Goal: Task Accomplishment & Management: Manage account settings

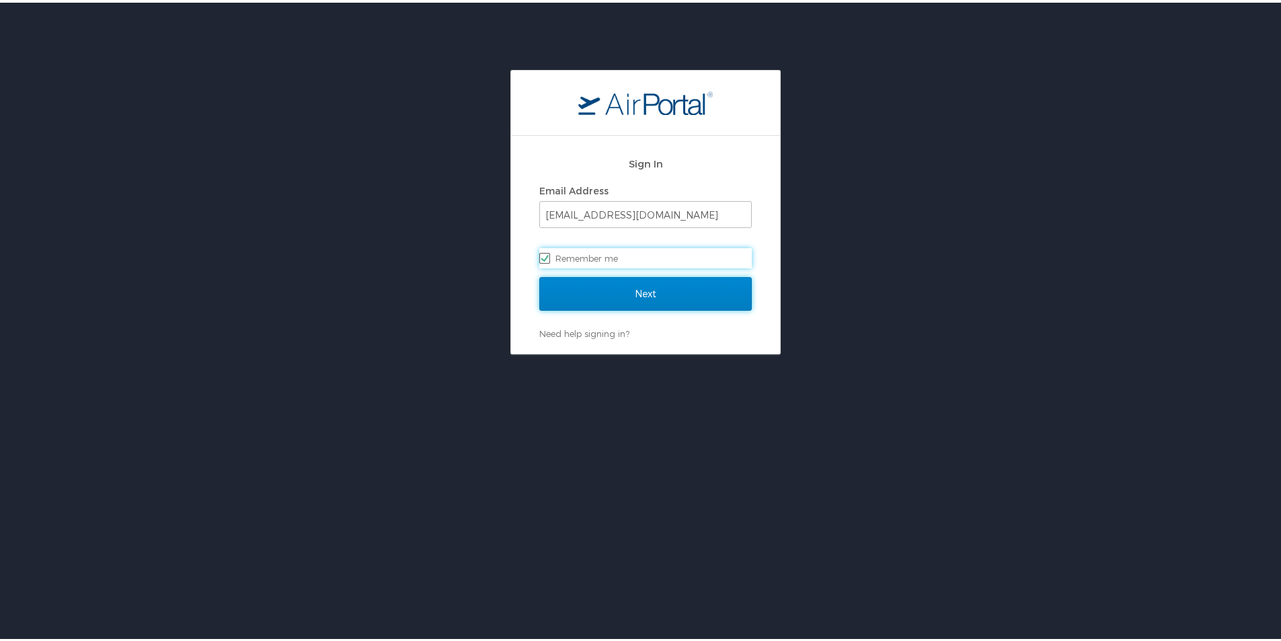
click at [623, 281] on input "Next" at bounding box center [645, 291] width 213 height 34
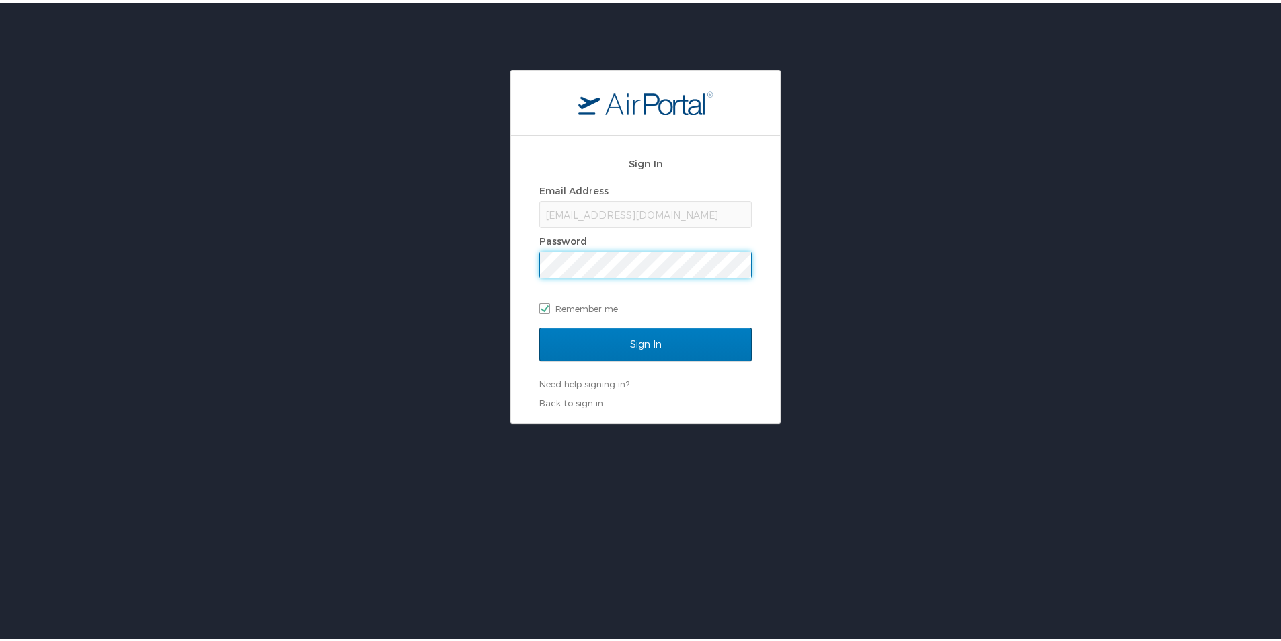
click at [539, 325] on input "Sign In" at bounding box center [645, 342] width 213 height 34
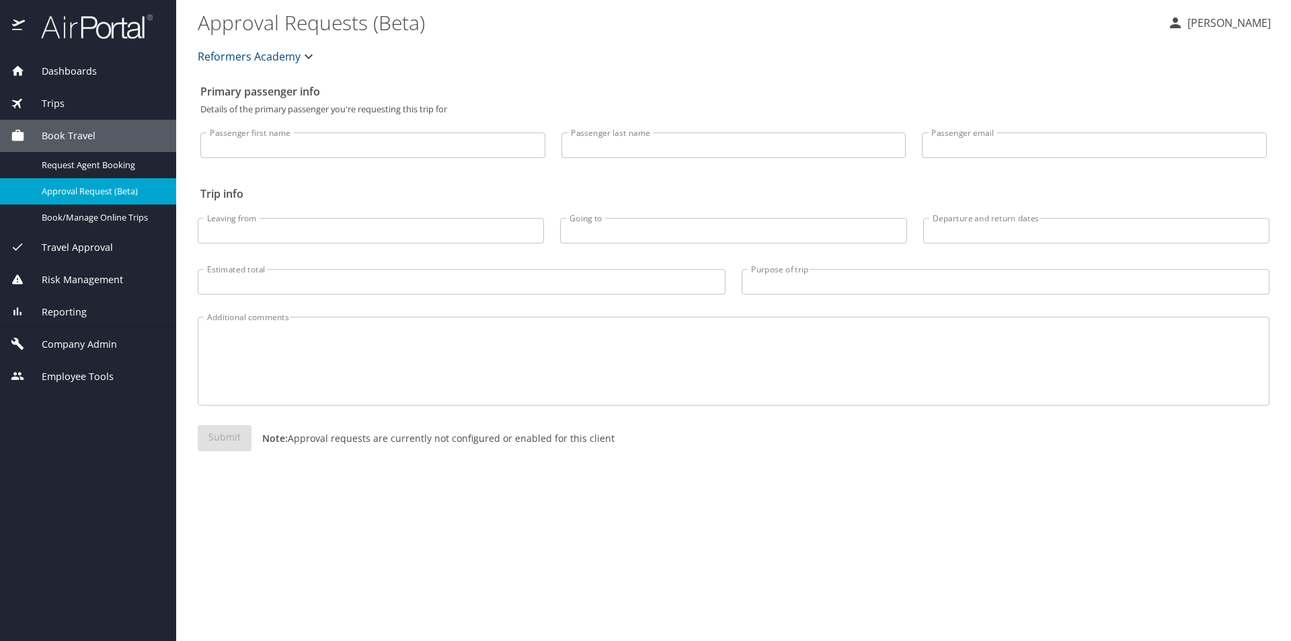
click at [59, 106] on span "Trips" at bounding box center [45, 103] width 40 height 15
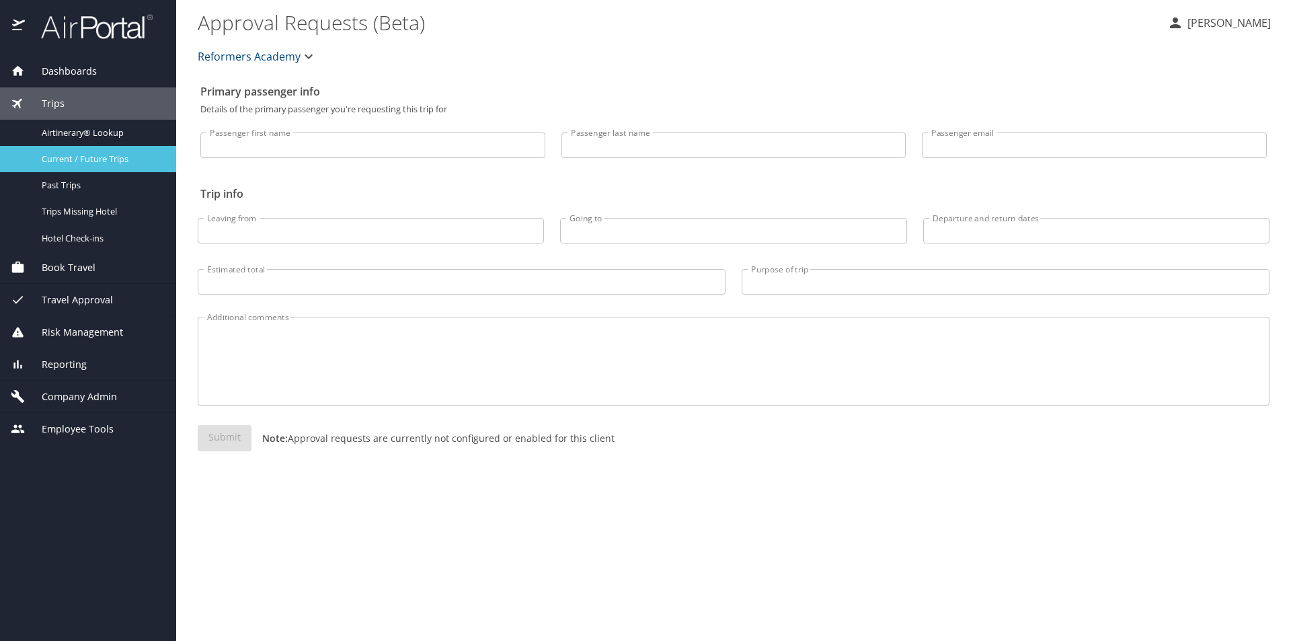
click at [65, 167] on link "Current / Future Trips" at bounding box center [88, 159] width 176 height 26
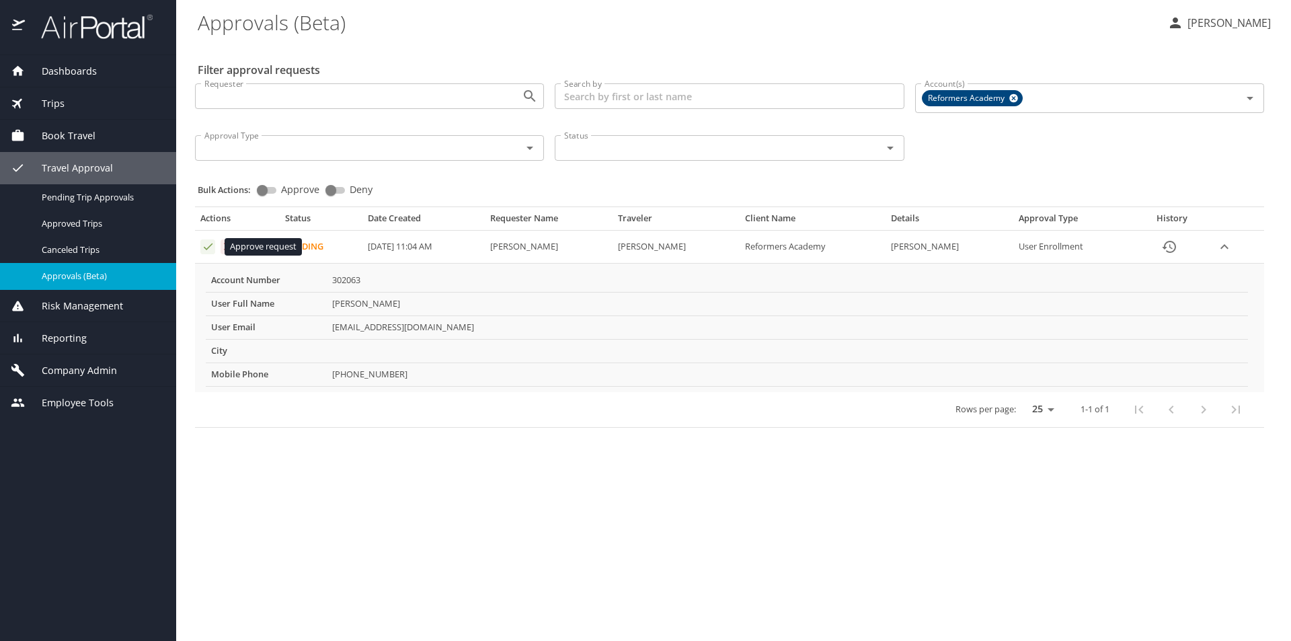
click at [208, 247] on icon "Approval table" at bounding box center [208, 246] width 13 height 13
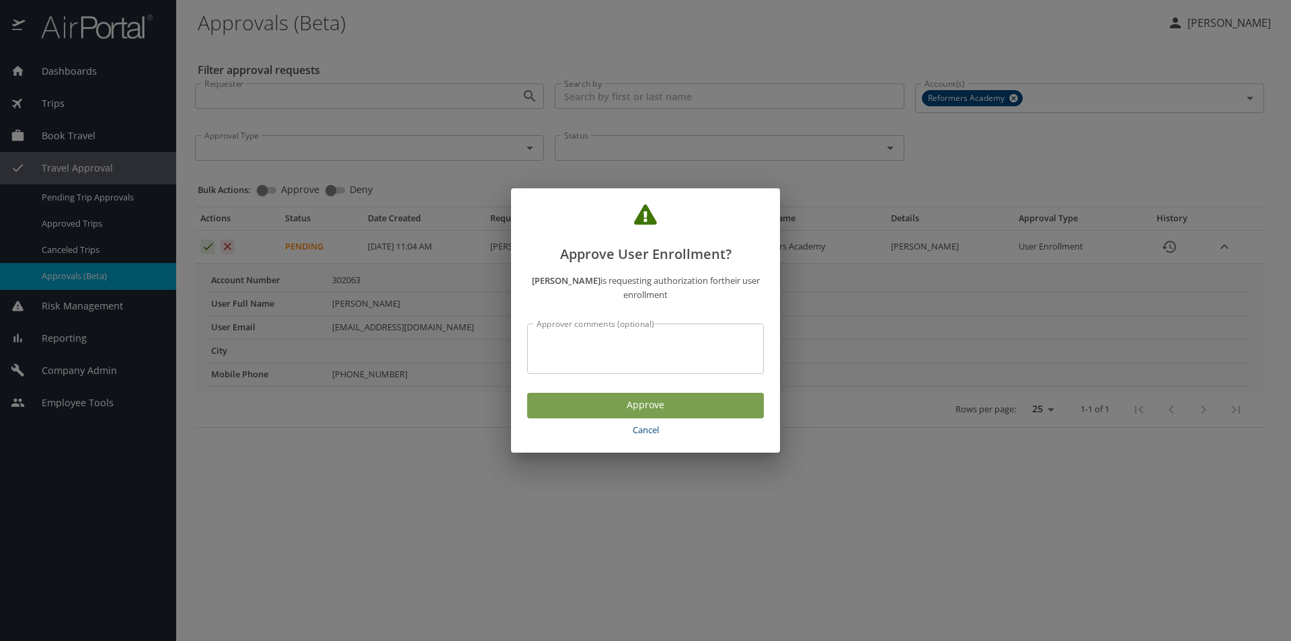
click at [585, 407] on span "Approve" at bounding box center [645, 405] width 215 height 17
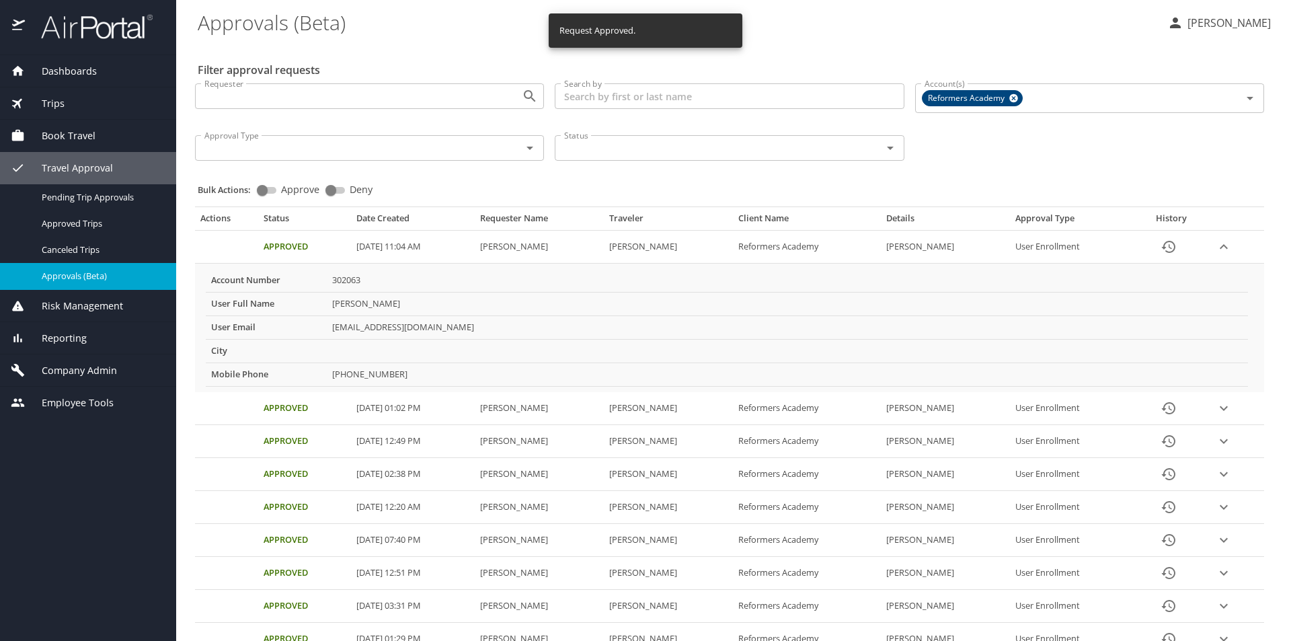
click at [1221, 243] on icon "expand row" at bounding box center [1224, 247] width 16 height 16
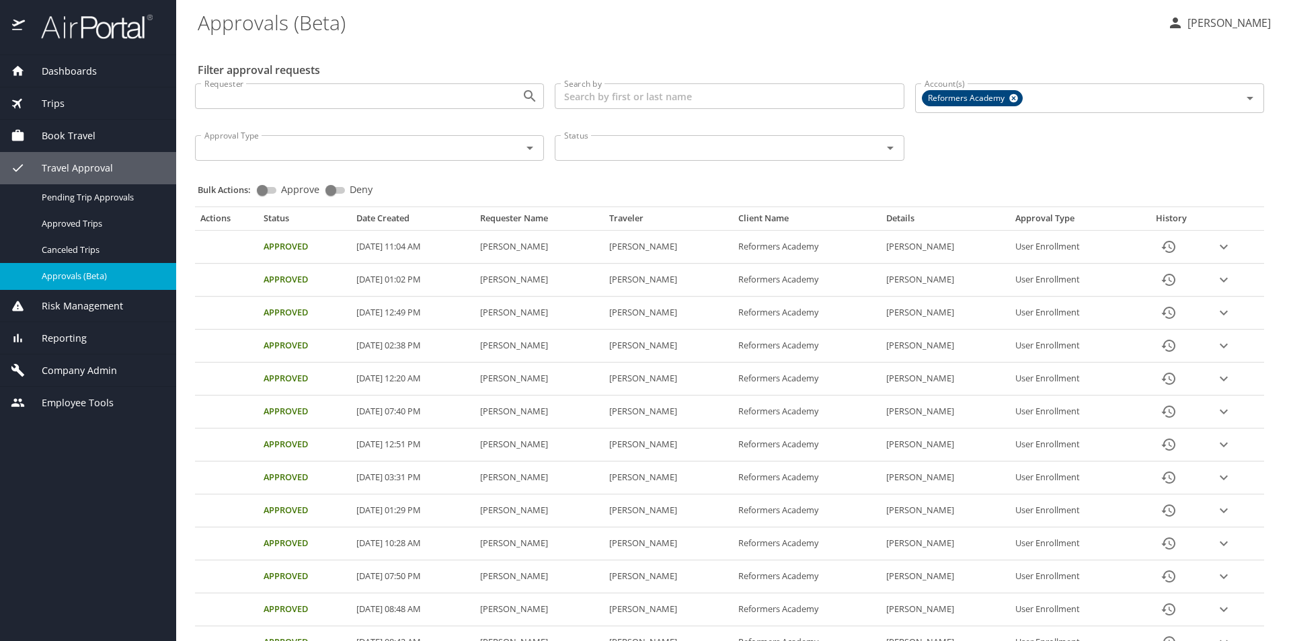
click at [77, 110] on div "Trips" at bounding box center [88, 103] width 155 height 15
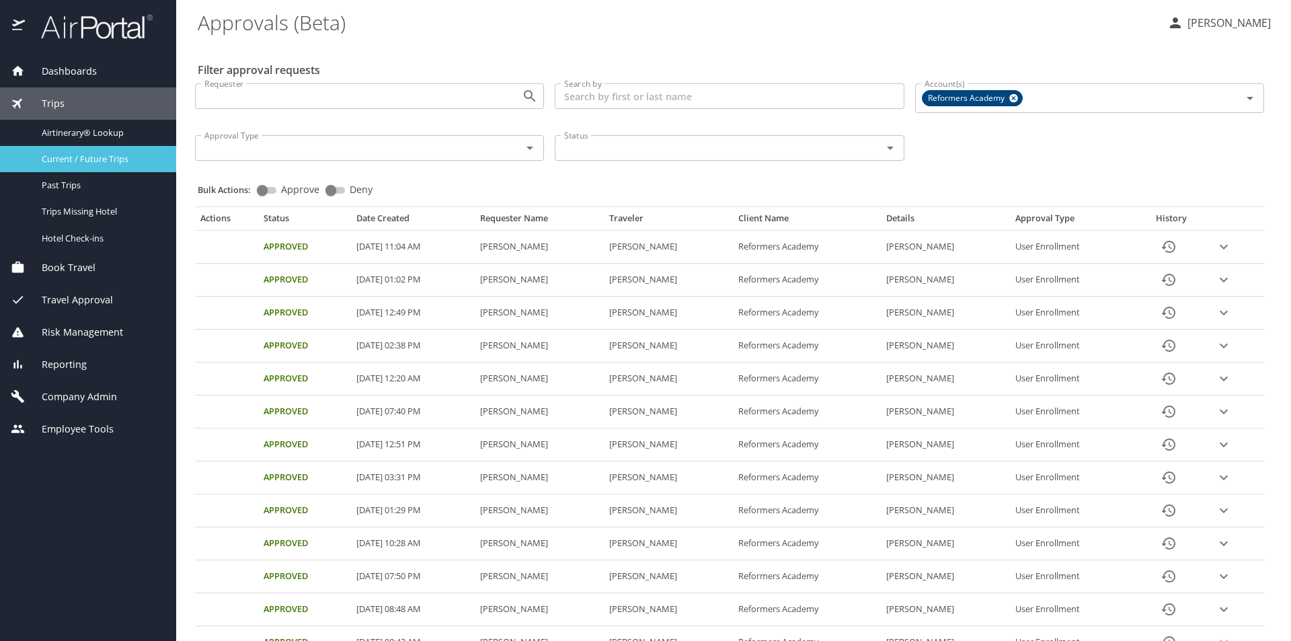
click at [73, 163] on span "Current / Future Trips" at bounding box center [101, 159] width 118 height 13
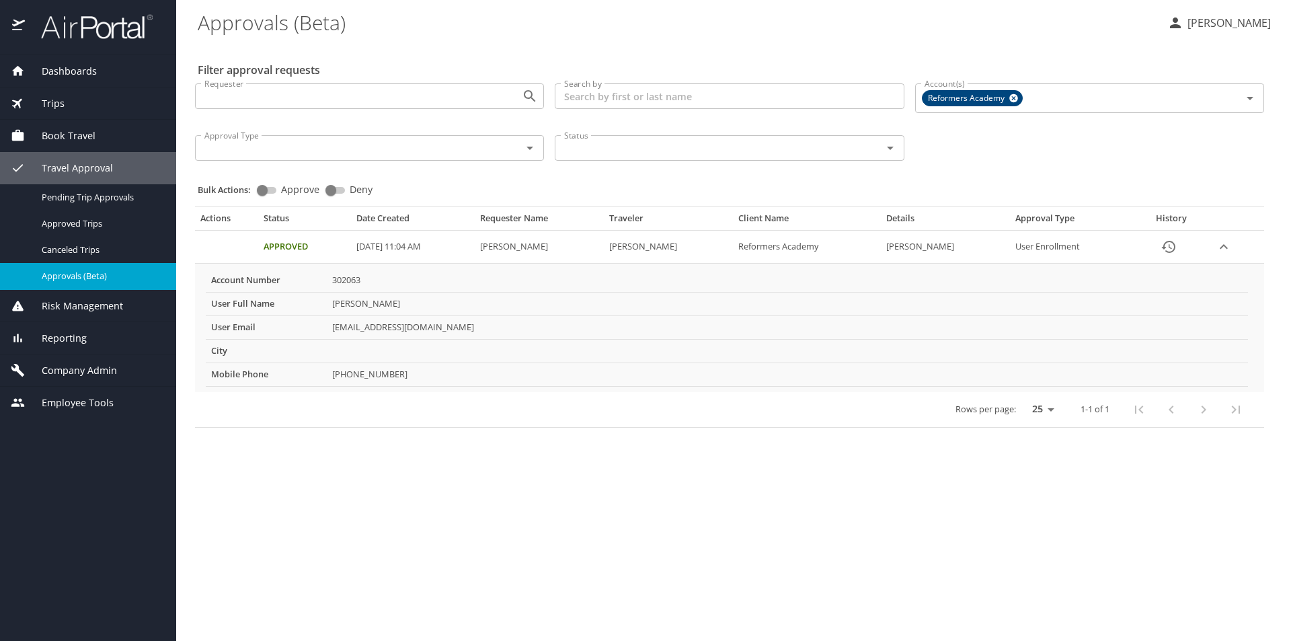
click at [46, 104] on span "Trips" at bounding box center [45, 103] width 40 height 15
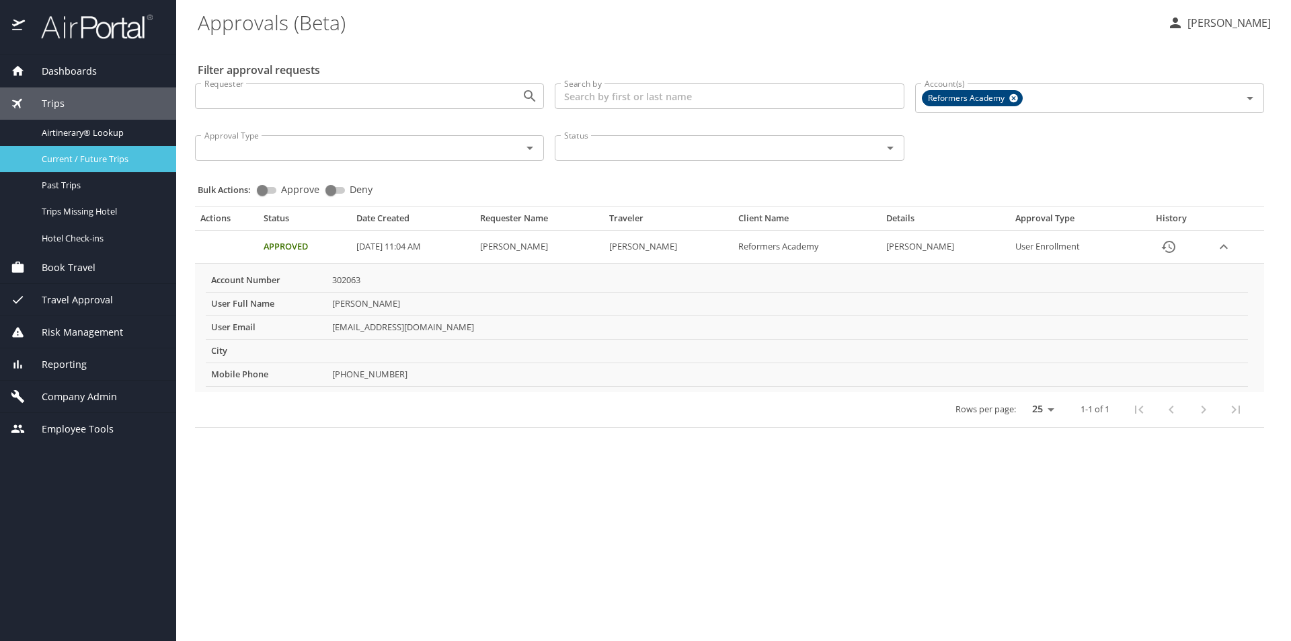
click at [67, 169] on link "Current / Future Trips" at bounding box center [88, 159] width 176 height 26
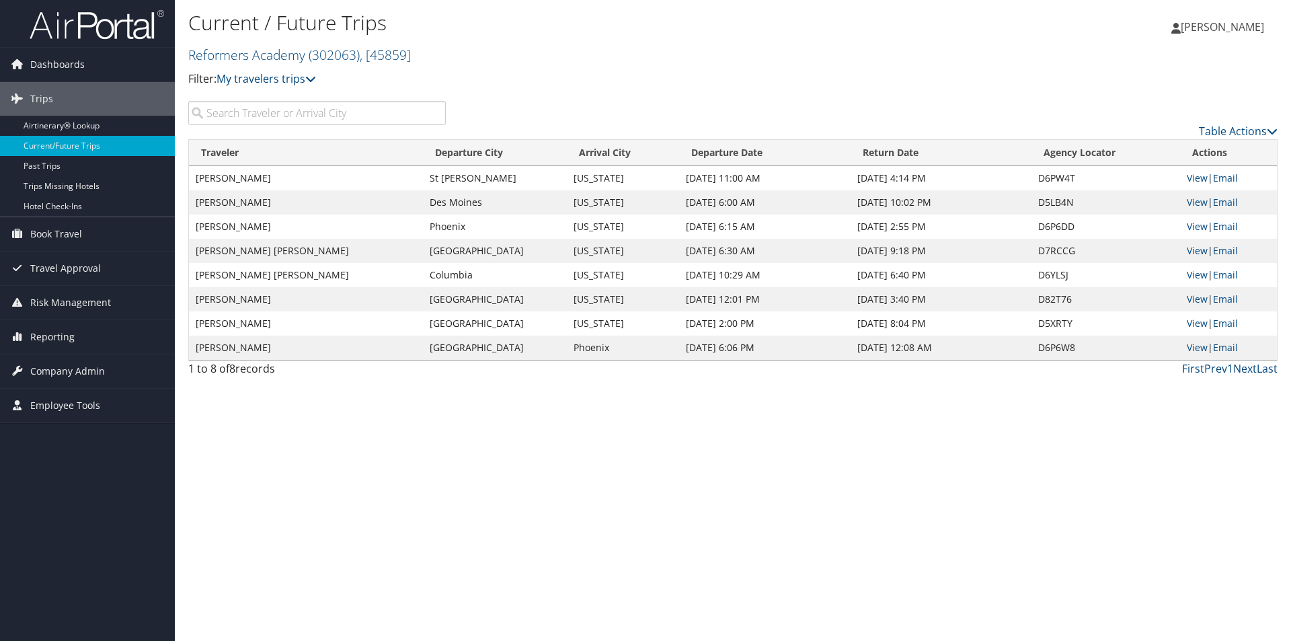
drag, startPoint x: 257, startPoint y: 180, endPoint x: 283, endPoint y: 355, distance: 177.5
click at [283, 355] on tbody "[PERSON_NAME] [GEOGRAPHIC_DATA][PERSON_NAME][US_STATE] [DATE] 11:00 AM [DATE] 4…" at bounding box center [733, 263] width 1088 height 194
click at [283, 355] on td "[PERSON_NAME]" at bounding box center [306, 348] width 234 height 24
click at [295, 79] on link "My travelers trips" at bounding box center [267, 78] width 100 height 15
